Goal: Task Accomplishment & Management: Manage account settings

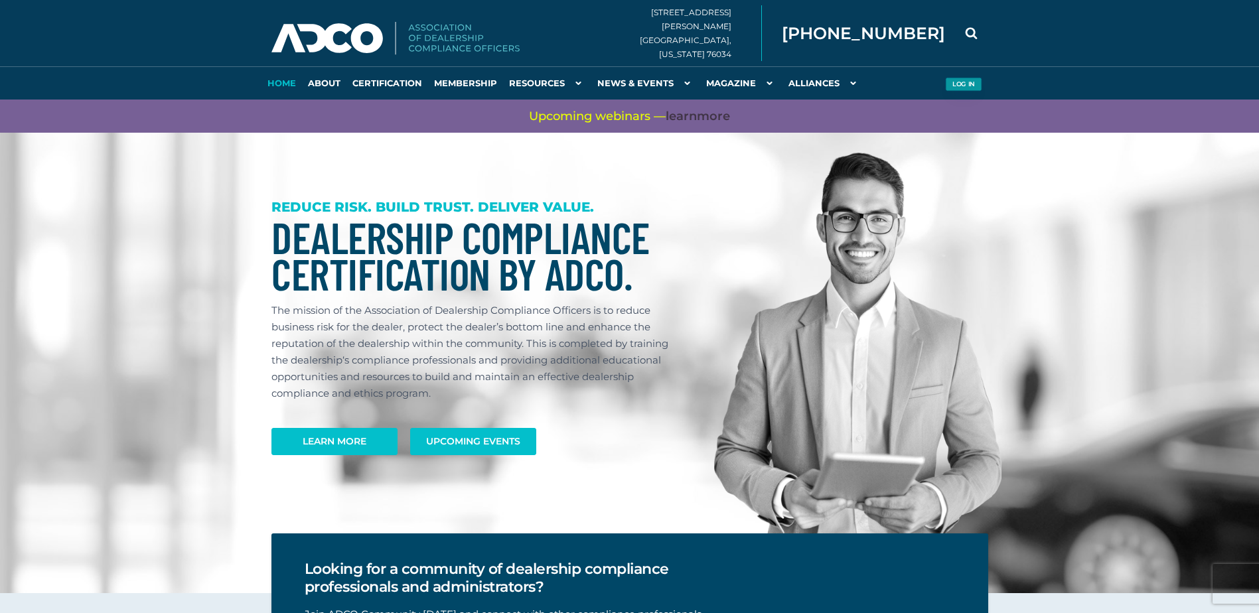
click at [949, 82] on button "Log in" at bounding box center [963, 85] width 37 height 14
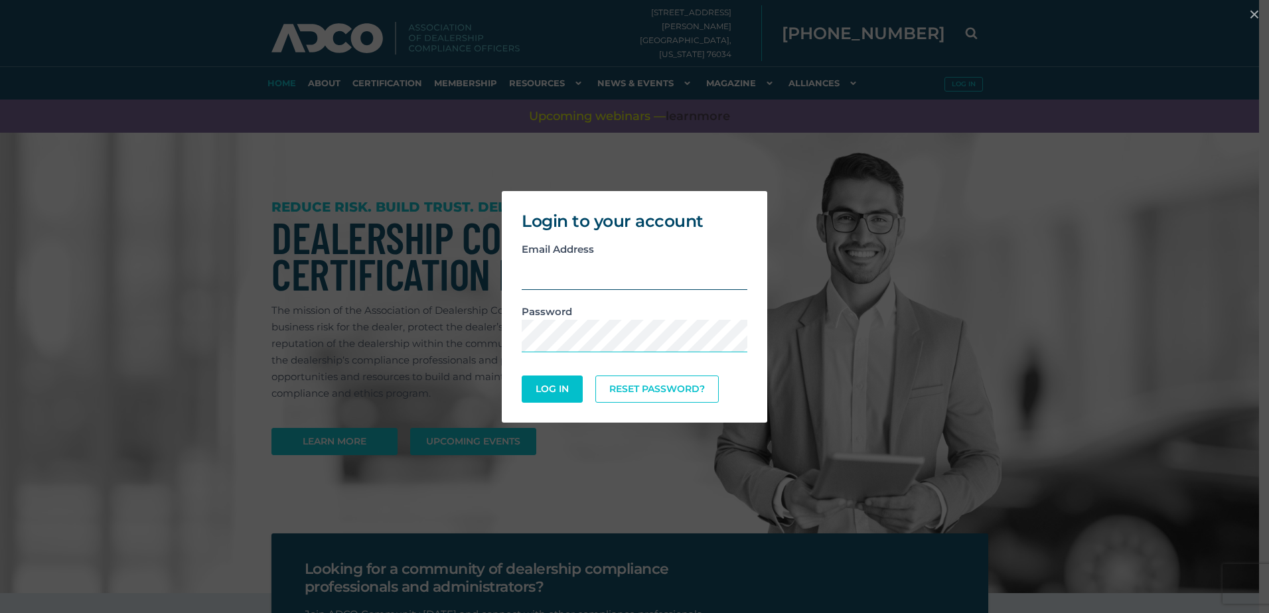
click at [589, 275] on input "email" at bounding box center [635, 274] width 226 height 33
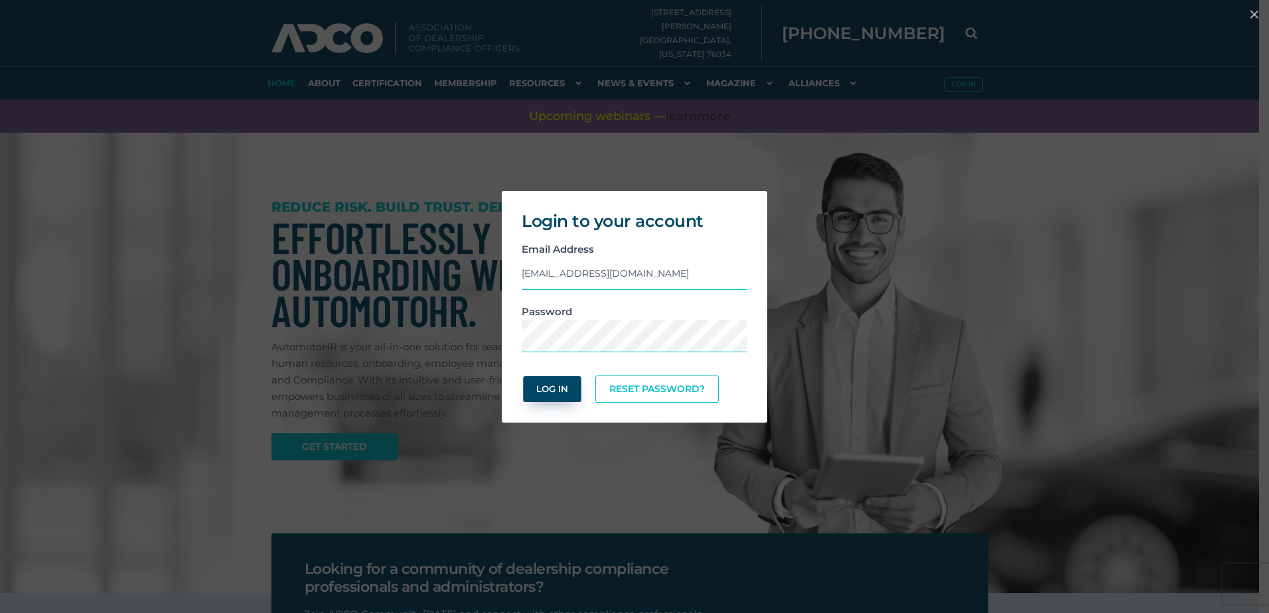
click at [544, 392] on button "Log In" at bounding box center [552, 389] width 58 height 26
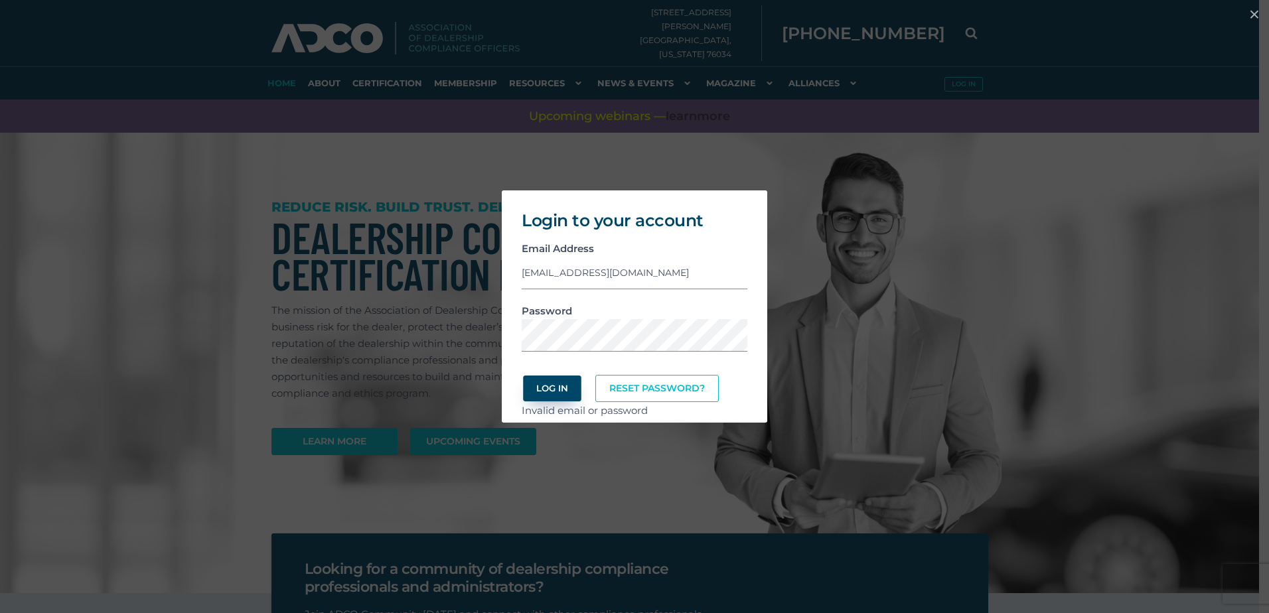
click at [550, 387] on button "Log In" at bounding box center [552, 389] width 58 height 26
click at [693, 273] on input "[EMAIL_ADDRESS][DOMAIN_NAME]" at bounding box center [635, 273] width 226 height 33
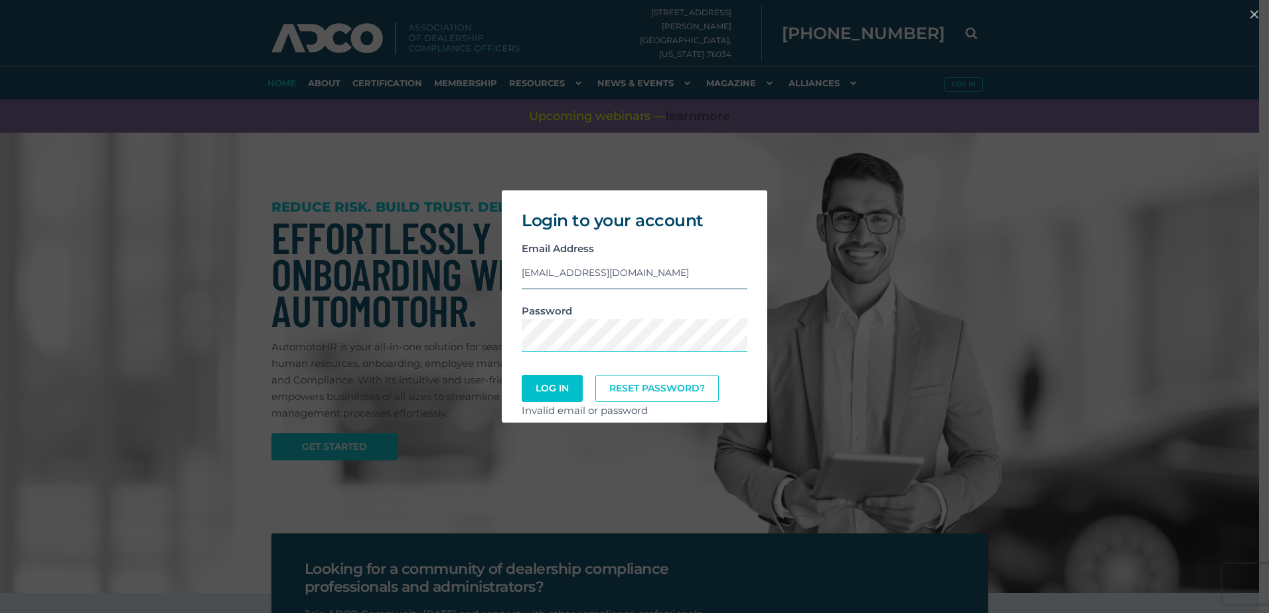
type input "[EMAIL_ADDRESS][DOMAIN_NAME]"
click at [932, 229] on div "Login to your account Email Address [EMAIL_ADDRESS][DOMAIN_NAME] Password Log I…" at bounding box center [634, 307] width 1258 height 246
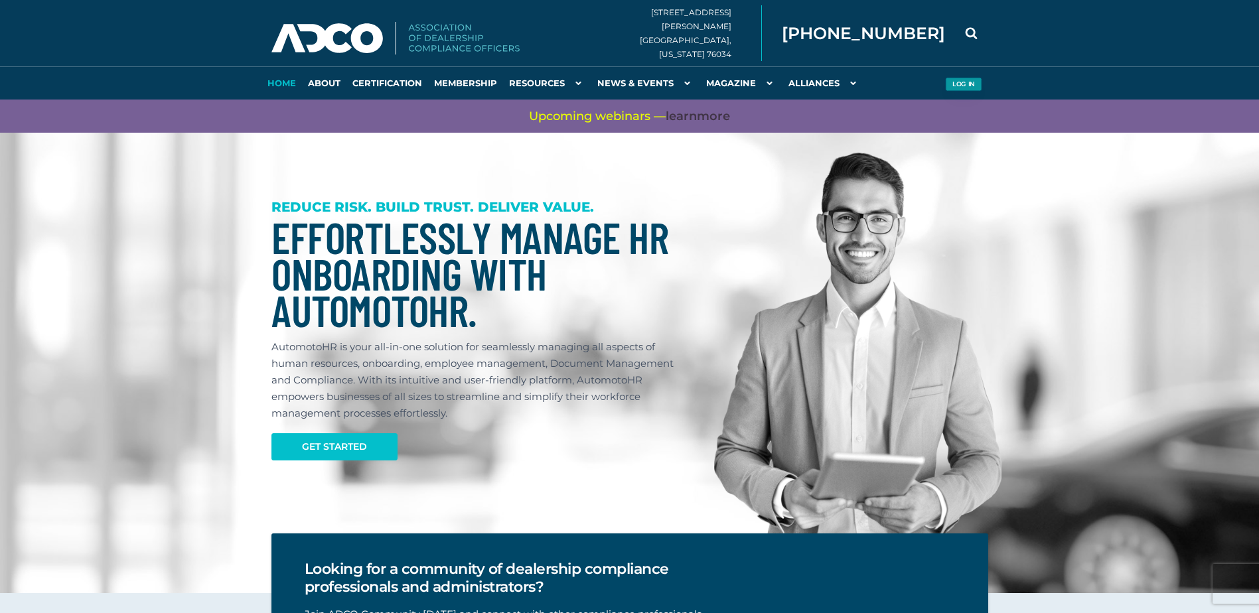
click at [962, 82] on button "Log in" at bounding box center [963, 85] width 37 height 14
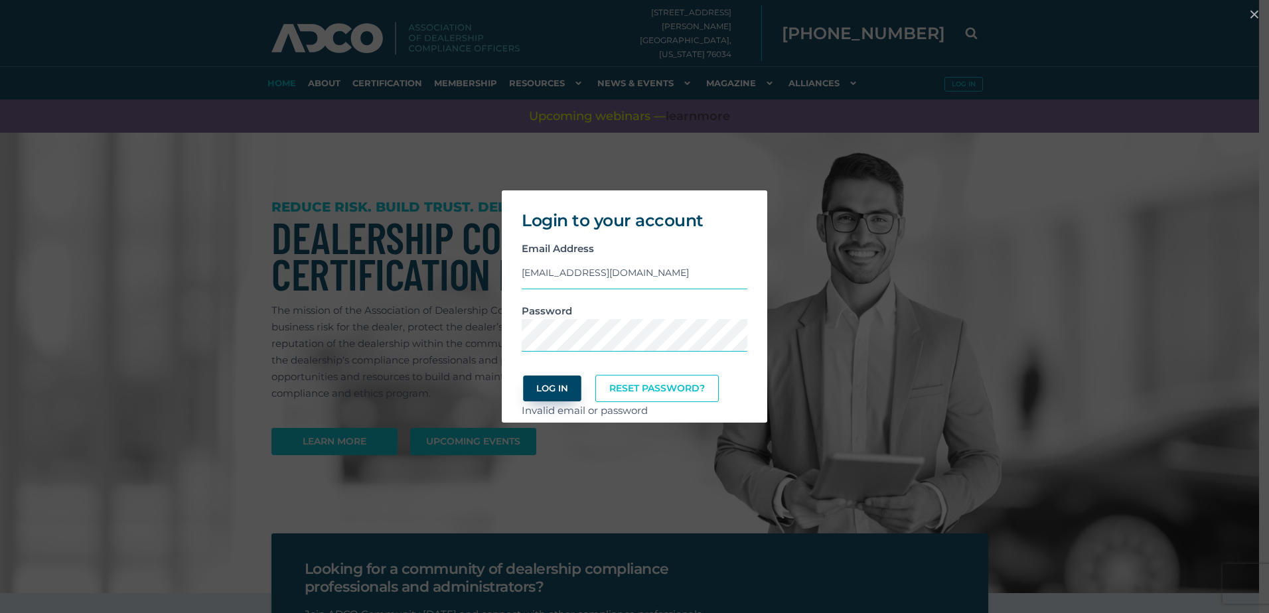
click at [552, 389] on button "Log In" at bounding box center [552, 389] width 58 height 26
click at [555, 386] on button "Log In" at bounding box center [552, 389] width 58 height 26
